Goal: Task Accomplishment & Management: Manage account settings

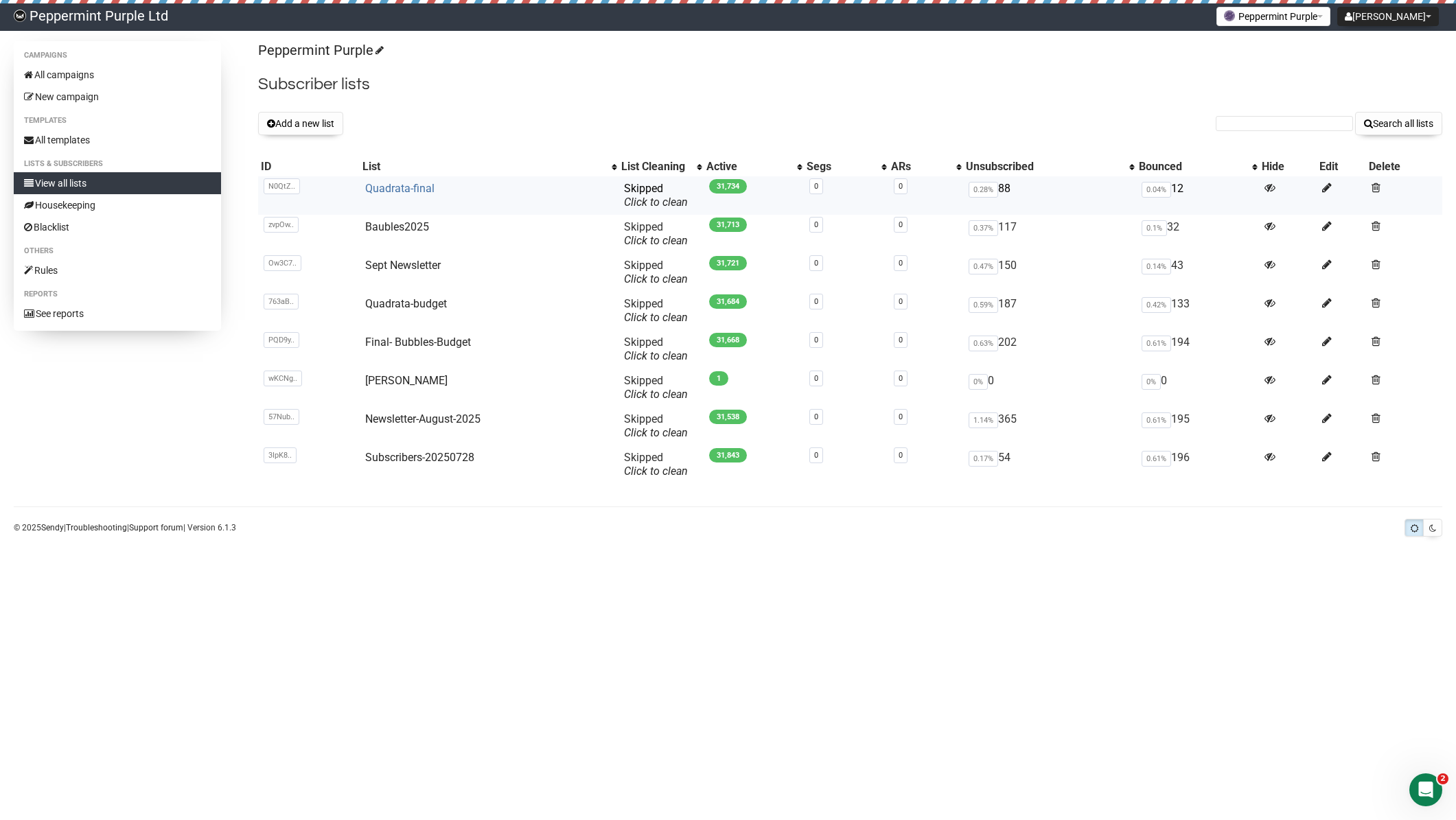
click at [398, 189] on link "Quadrata-final" at bounding box center [400, 188] width 69 height 13
click at [1293, 122] on input "text" at bounding box center [1285, 123] width 137 height 15
paste input "susanpepper66@gmail.com"
click at [1420, 119] on button "Search all lists" at bounding box center [1399, 123] width 87 height 24
click at [1419, 120] on button "Search all lists" at bounding box center [1399, 123] width 87 height 24
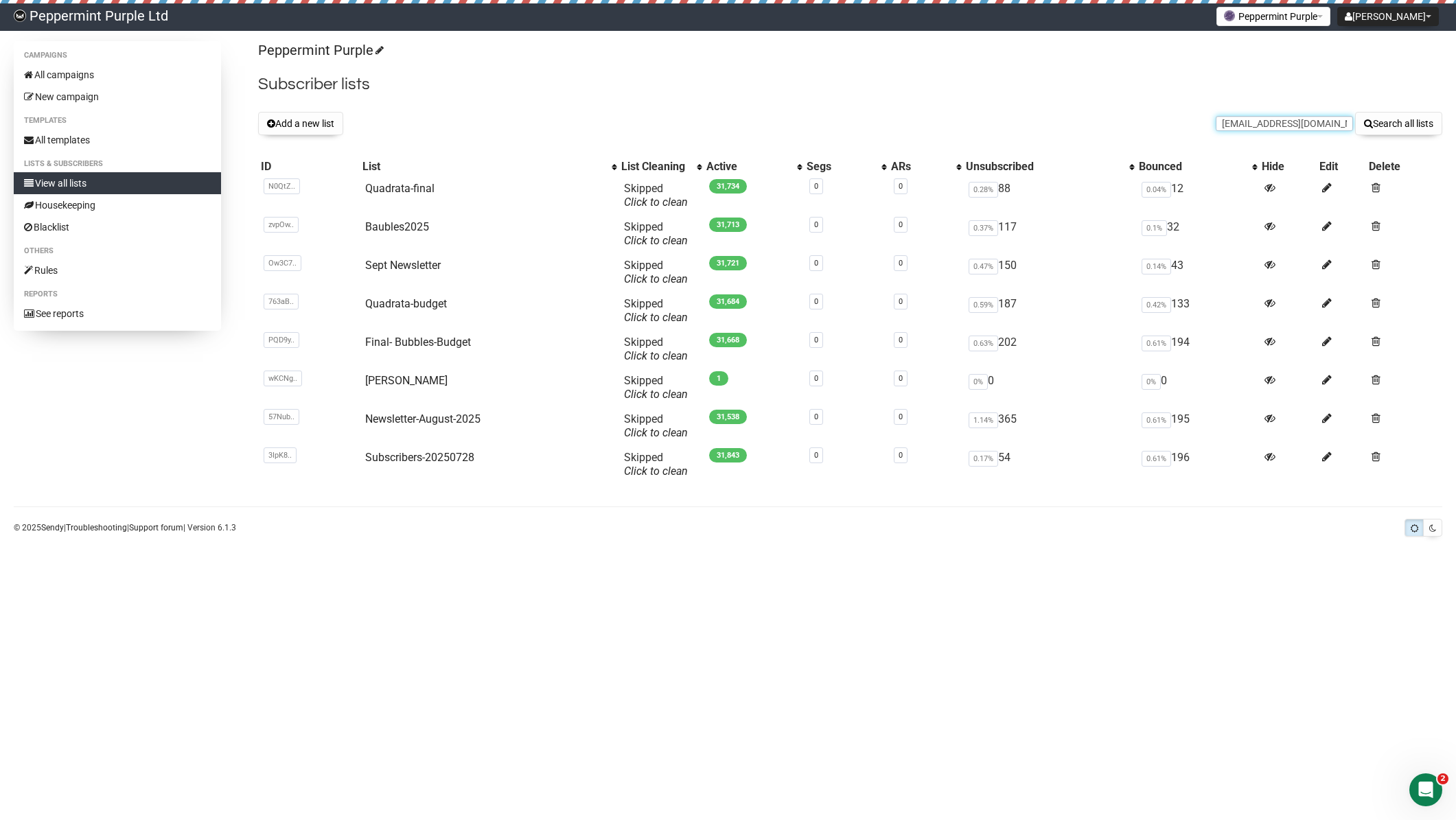
drag, startPoint x: 1237, startPoint y: 123, endPoint x: 1118, endPoint y: 123, distance: 119.0
click at [1118, 123] on div "Add a new list susanpepper66@gmail.com Search all lists" at bounding box center [850, 123] width 1184 height 24
type input "susanpepper66@gmail.com"
click at [1355, 112] on button "Search all lists" at bounding box center [1399, 123] width 87 height 24
click at [1398, 122] on button "Search all lists" at bounding box center [1399, 123] width 87 height 24
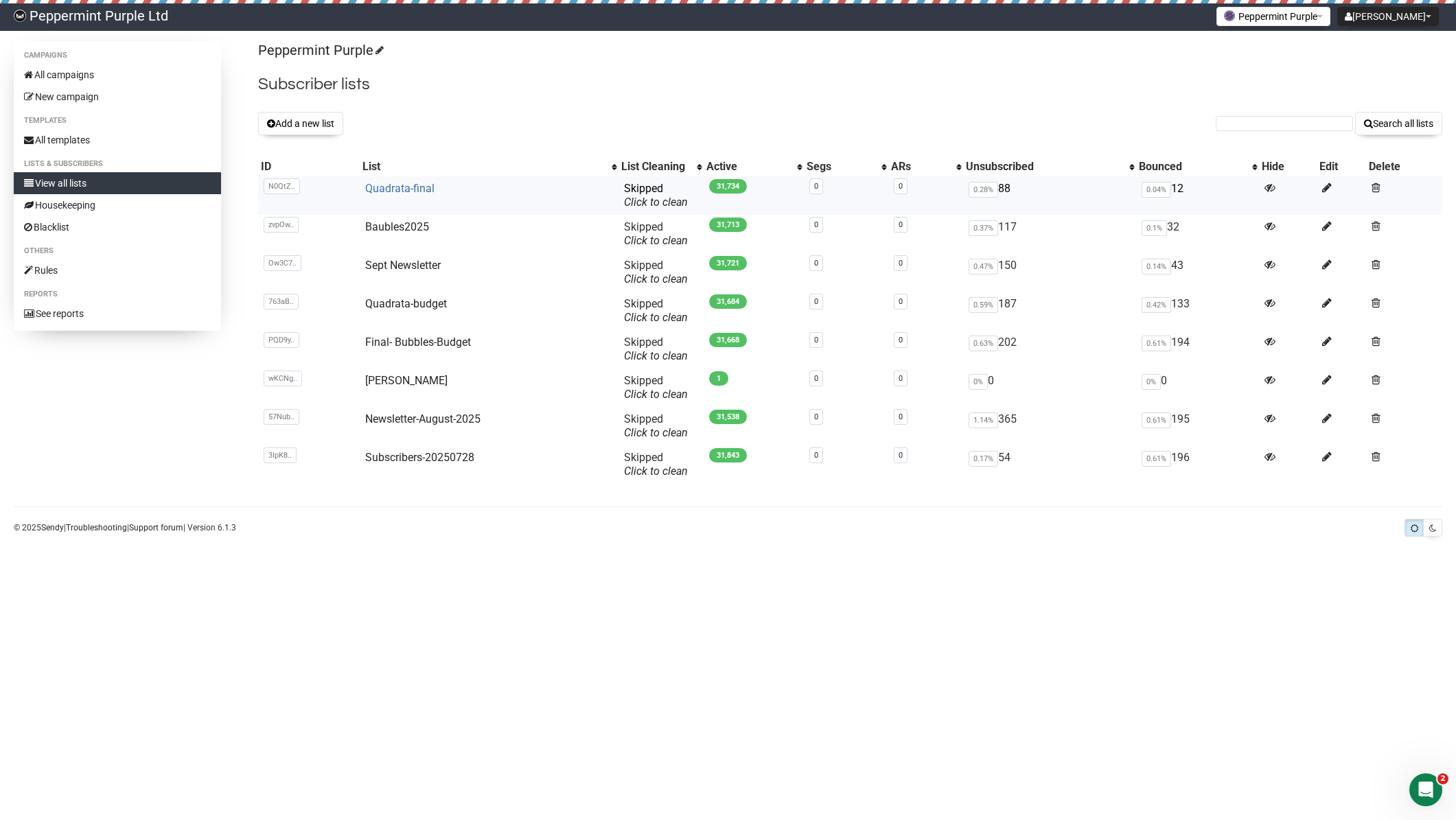
click at [398, 185] on link "Quadrata-final" at bounding box center [400, 188] width 69 height 13
click at [1300, 116] on input "text" at bounding box center [1285, 123] width 137 height 15
paste input "rjydykes@gmail.com"
drag, startPoint x: 1237, startPoint y: 125, endPoint x: 1145, endPoint y: 125, distance: 92.0
click at [1145, 125] on div "Add a new list rjydykes@gmail.com Search all lists" at bounding box center [850, 123] width 1184 height 24
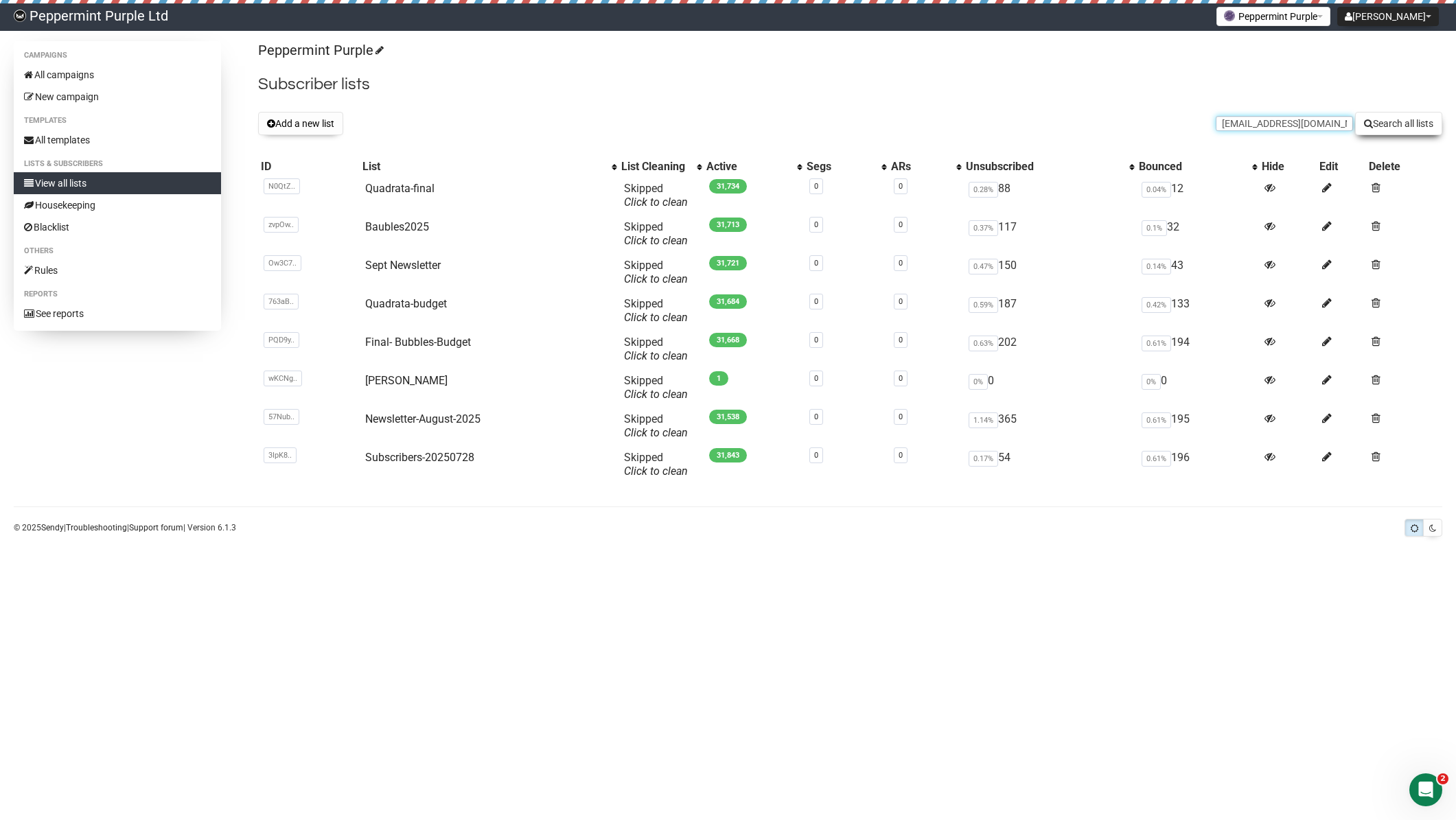
type input "rjydykes@gmail.com"
click at [1387, 126] on button "Search all lists" at bounding box center [1399, 123] width 87 height 24
click at [391, 190] on link "Quadrata-final" at bounding box center [400, 188] width 69 height 13
click at [1241, 122] on input "text" at bounding box center [1285, 123] width 137 height 15
paste input "[EMAIL_ADDRESS][DOMAIN_NAME]"
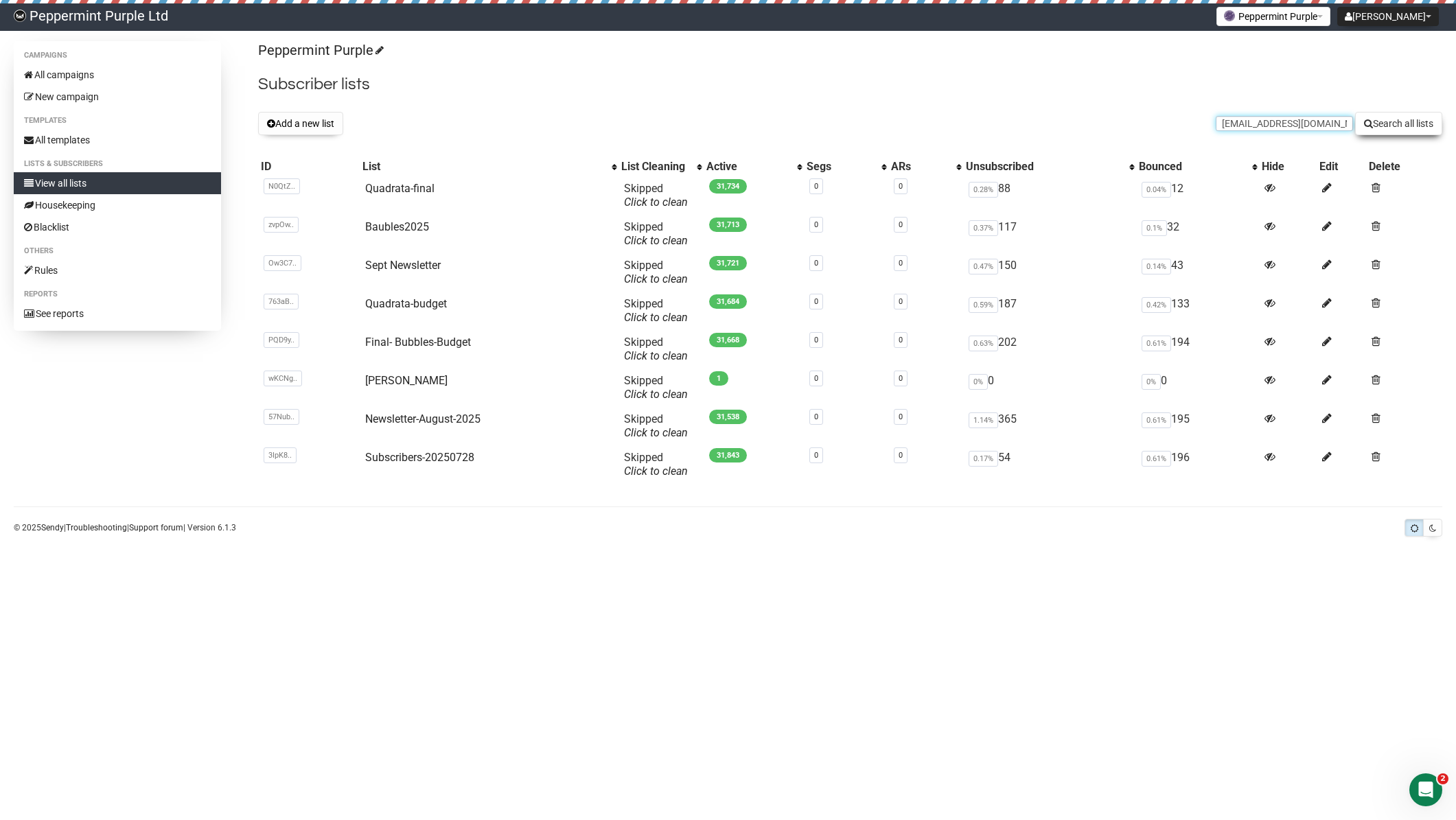
type input "[EMAIL_ADDRESS][DOMAIN_NAME]"
click at [1389, 115] on button "Search all lists" at bounding box center [1399, 123] width 87 height 24
click at [408, 187] on link "Quadrata-final" at bounding box center [400, 188] width 69 height 13
drag, startPoint x: 1298, startPoint y: 125, endPoint x: 1307, endPoint y: 124, distance: 9.1
click at [1298, 125] on input "text" at bounding box center [1285, 123] width 137 height 15
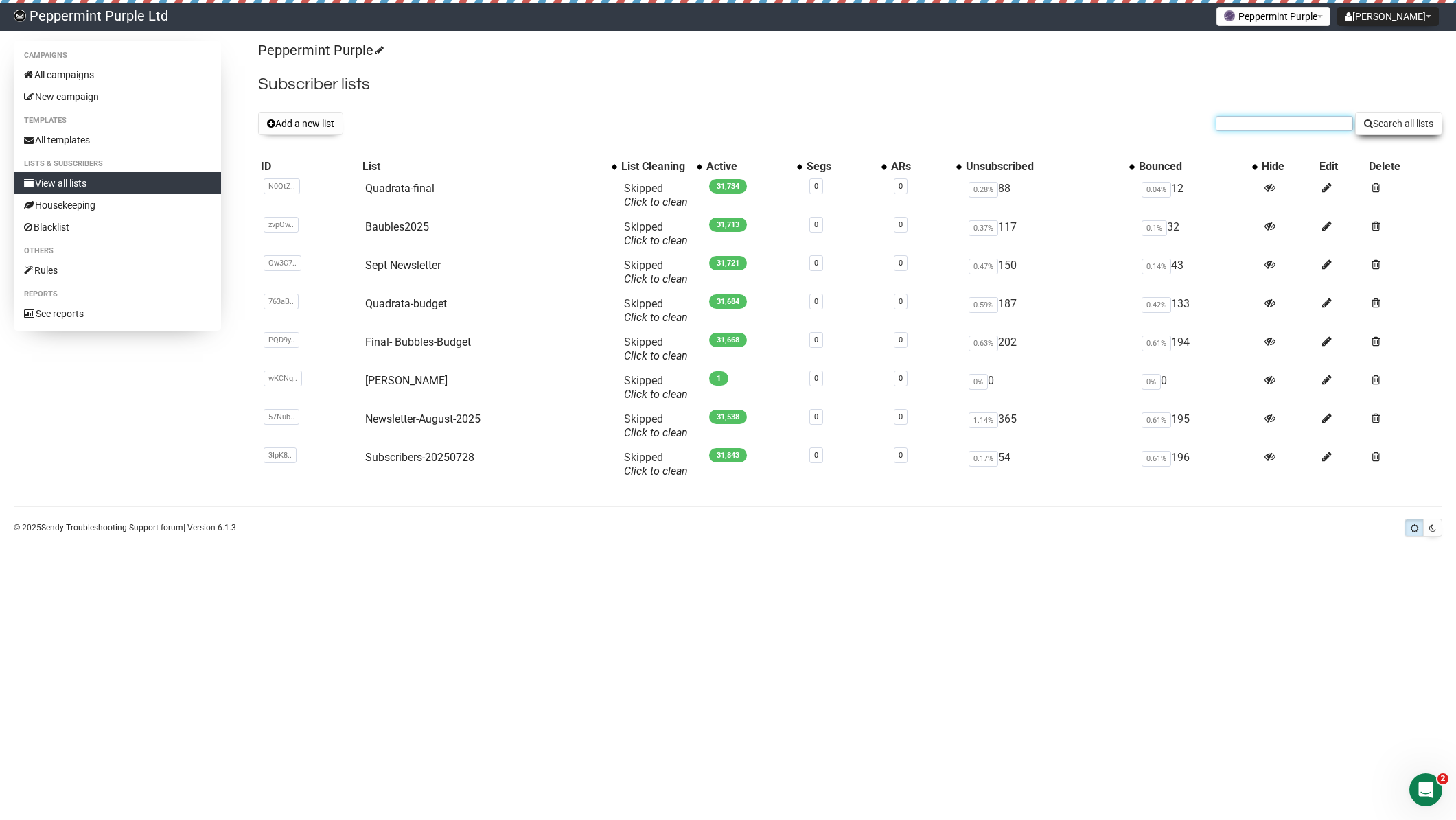
paste input "deanna45@hotmail.com"
type input "deanna45@hotmail.com"
click at [1371, 123] on button "Search all lists" at bounding box center [1399, 123] width 87 height 24
click at [415, 231] on link "Baubles2025" at bounding box center [398, 226] width 64 height 13
click at [59, 225] on link "Blacklist" at bounding box center [117, 227] width 207 height 22
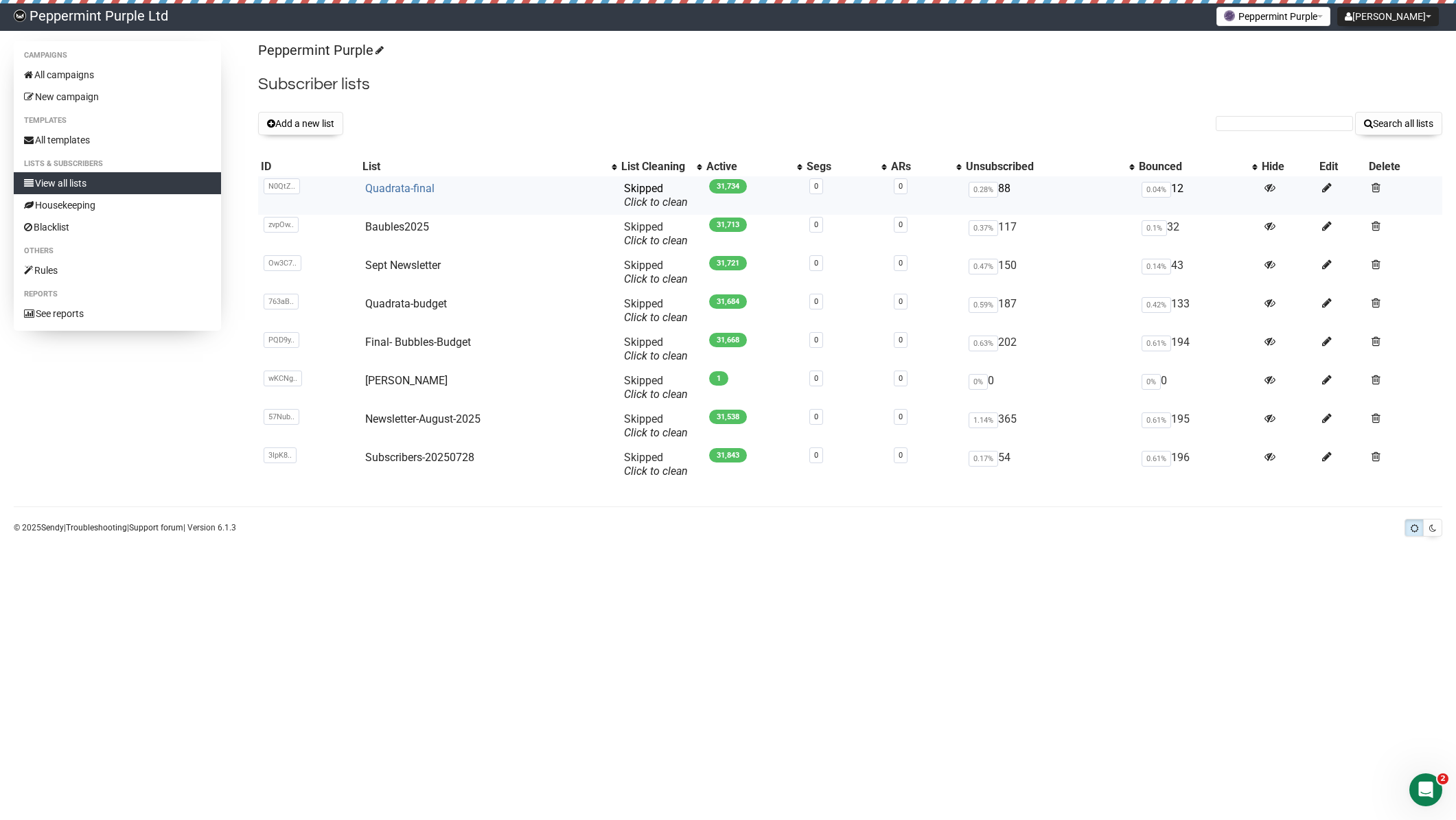
click at [413, 193] on link "Quadrata-final" at bounding box center [400, 188] width 69 height 13
click at [1261, 122] on input "text" at bounding box center [1285, 123] width 137 height 15
paste input "[EMAIL_ADDRESS][DOMAIN_NAME]"
type input "[EMAIL_ADDRESS][DOMAIN_NAME]"
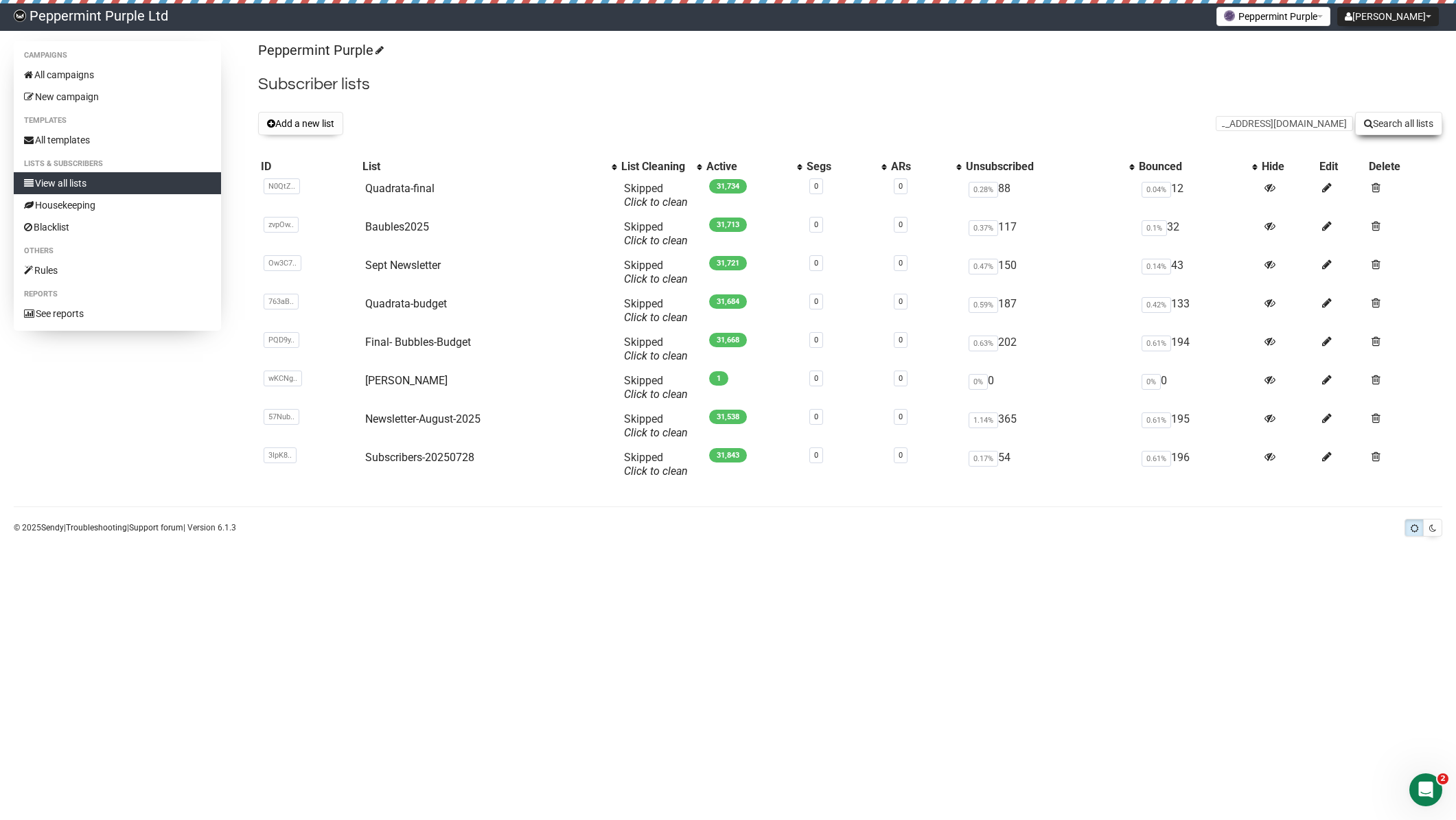
scroll to position [0, 0]
click at [1384, 122] on button "Search all lists" at bounding box center [1399, 123] width 87 height 24
